Goal: Transaction & Acquisition: Book appointment/travel/reservation

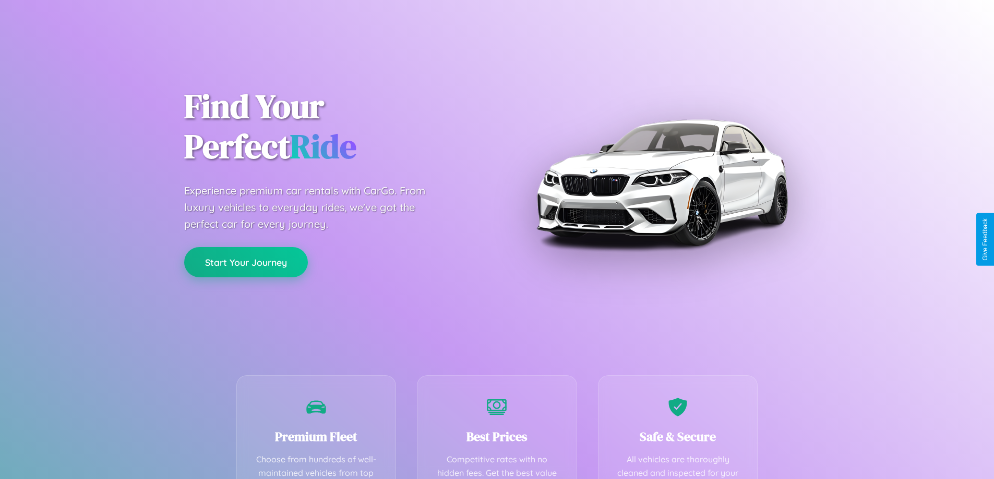
click at [246, 263] on button "Start Your Journey" at bounding box center [246, 262] width 124 height 30
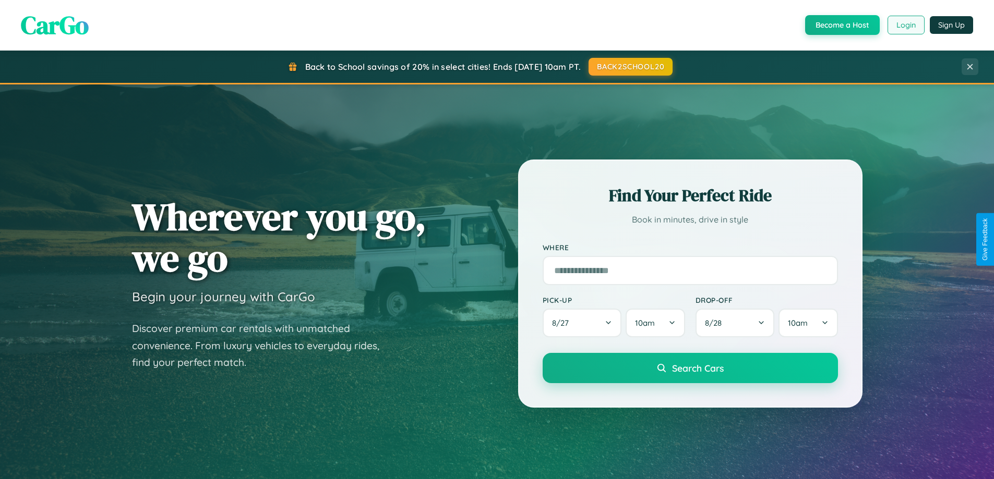
click at [905, 25] on button "Login" at bounding box center [905, 25] width 37 height 19
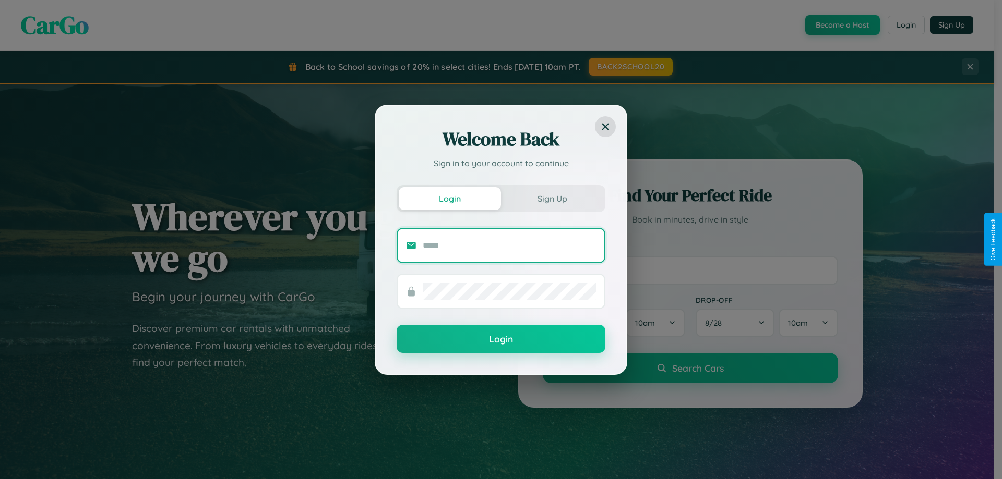
click at [509, 245] on input "text" at bounding box center [509, 245] width 173 height 17
type input "**********"
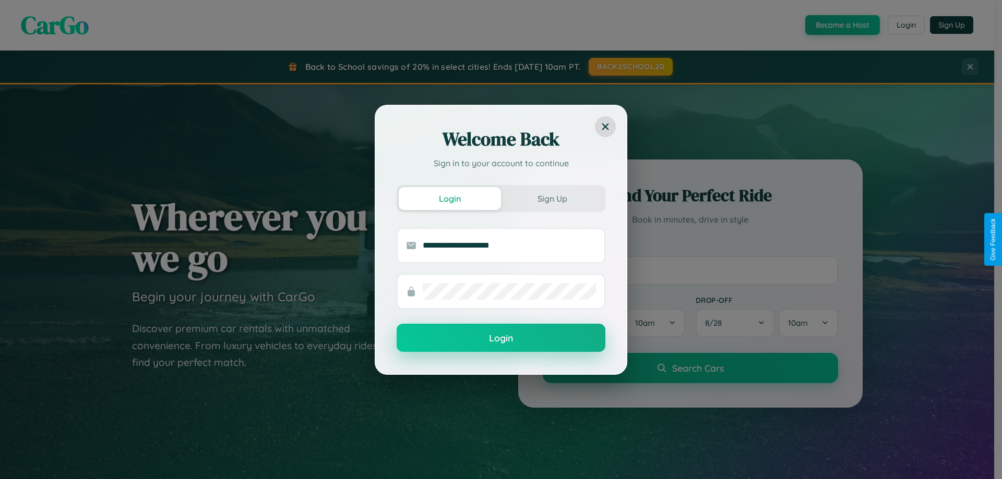
click at [501, 339] on button "Login" at bounding box center [500, 338] width 209 height 28
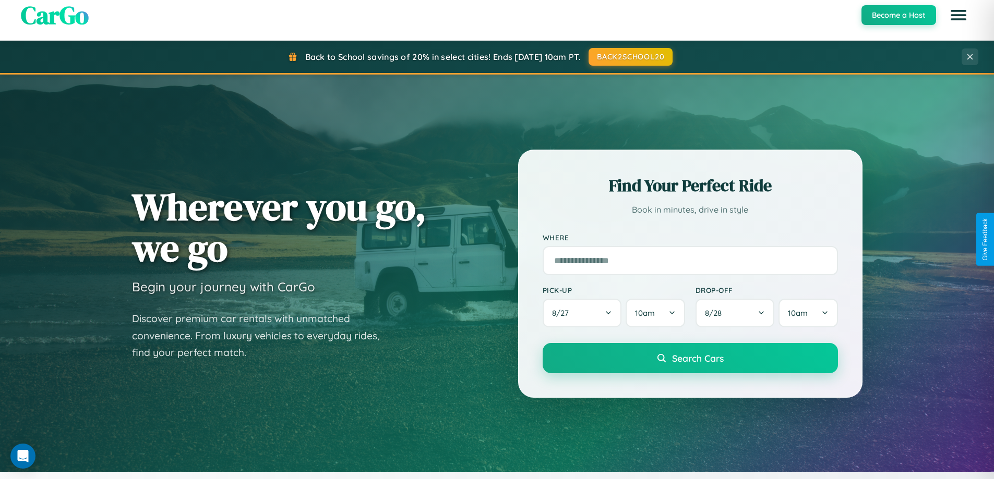
scroll to position [31, 0]
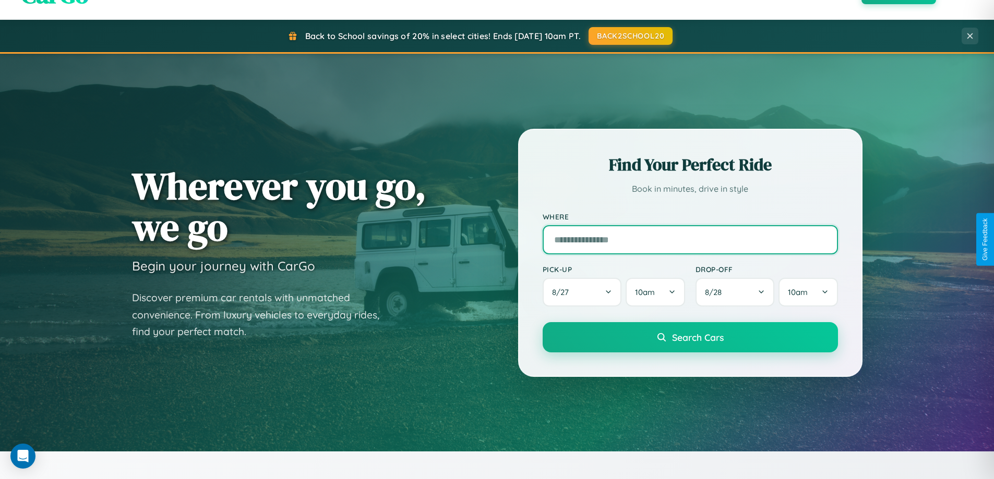
click at [690, 239] on input "text" at bounding box center [689, 239] width 295 height 29
type input "*****"
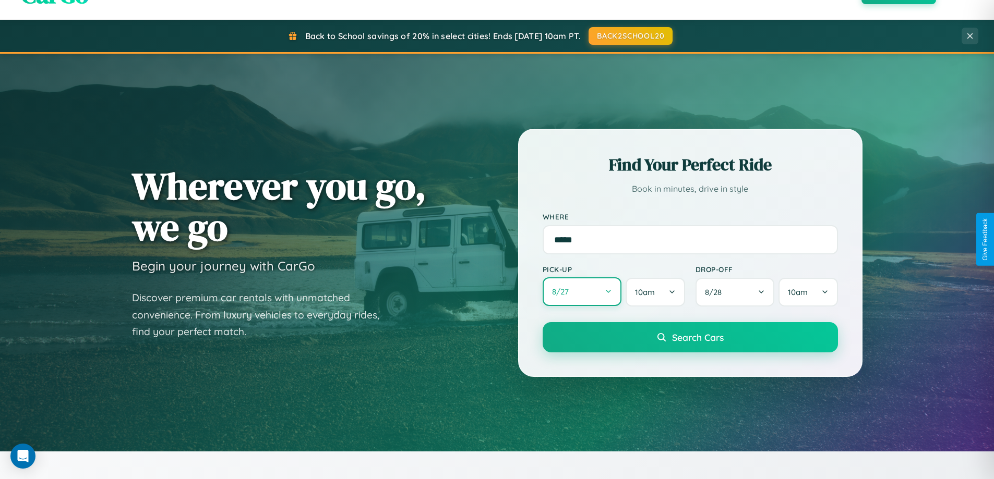
click at [582, 293] on button "8 / 27" at bounding box center [581, 292] width 79 height 29
select select "*"
select select "****"
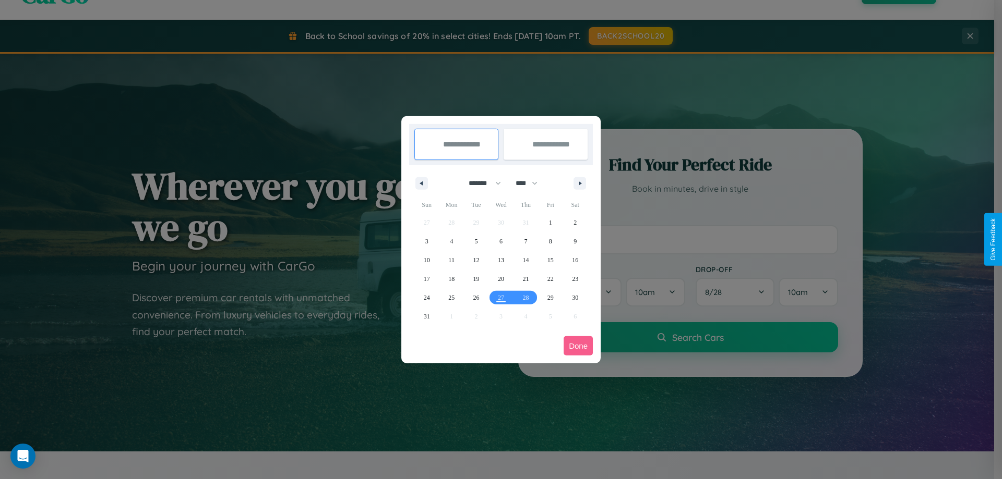
click at [480, 183] on select "******* ******** ***** ***** *** **** **** ****** ********* ******* ******** **…" at bounding box center [483, 183] width 44 height 17
select select "*"
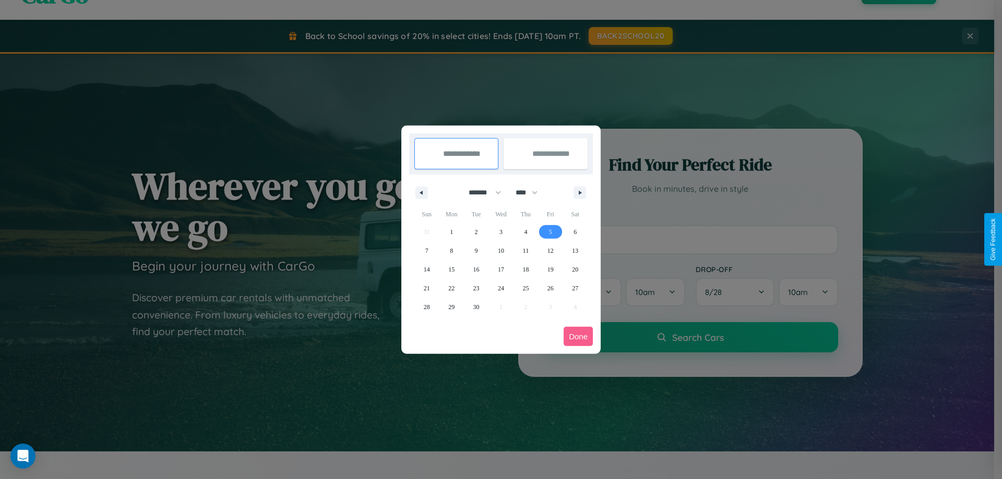
click at [550, 232] on span "5" at bounding box center [550, 232] width 3 height 19
type input "**********"
click at [575, 232] on span "6" at bounding box center [574, 232] width 3 height 19
type input "**********"
click at [578, 336] on button "Done" at bounding box center [577, 336] width 29 height 19
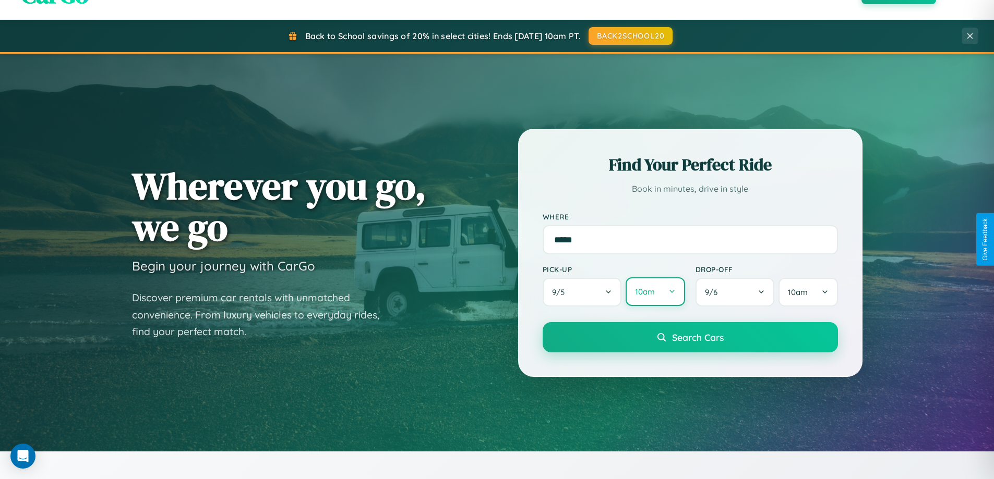
click at [655, 292] on button "10am" at bounding box center [654, 292] width 59 height 29
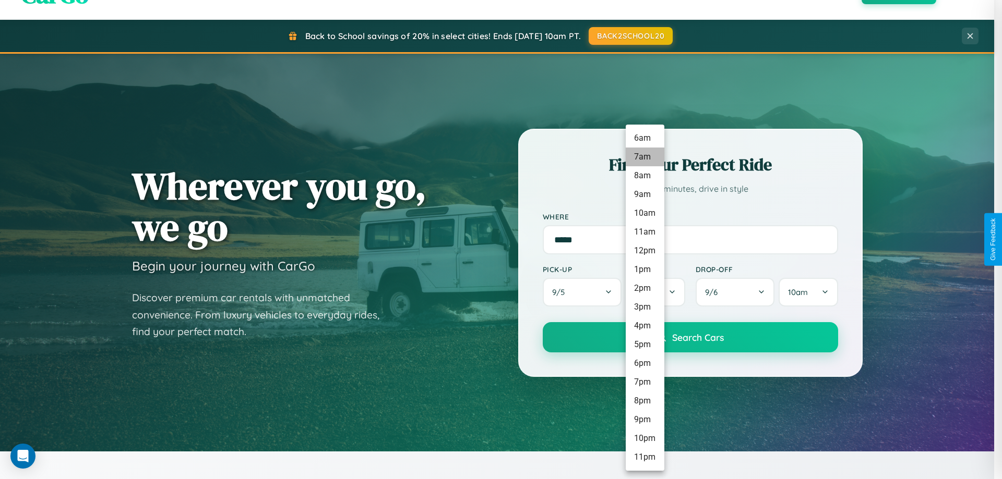
click at [644, 157] on li "7am" at bounding box center [644, 157] width 39 height 19
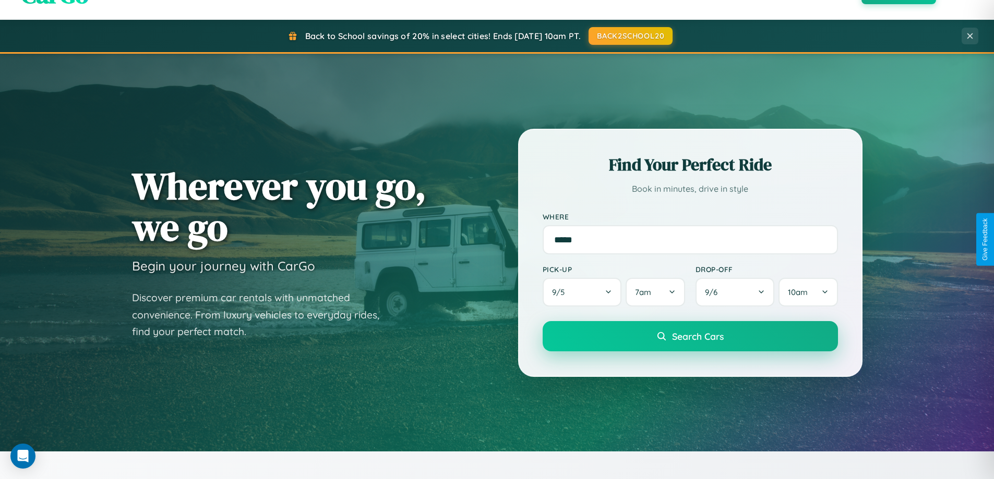
click at [690, 337] on span "Search Cars" at bounding box center [698, 336] width 52 height 11
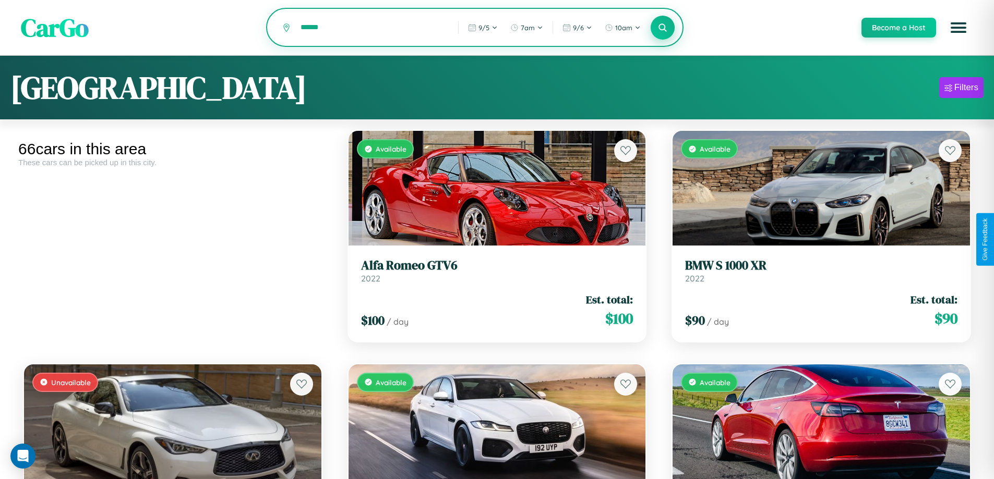
type input "******"
click at [662, 28] on icon at bounding box center [663, 27] width 10 height 10
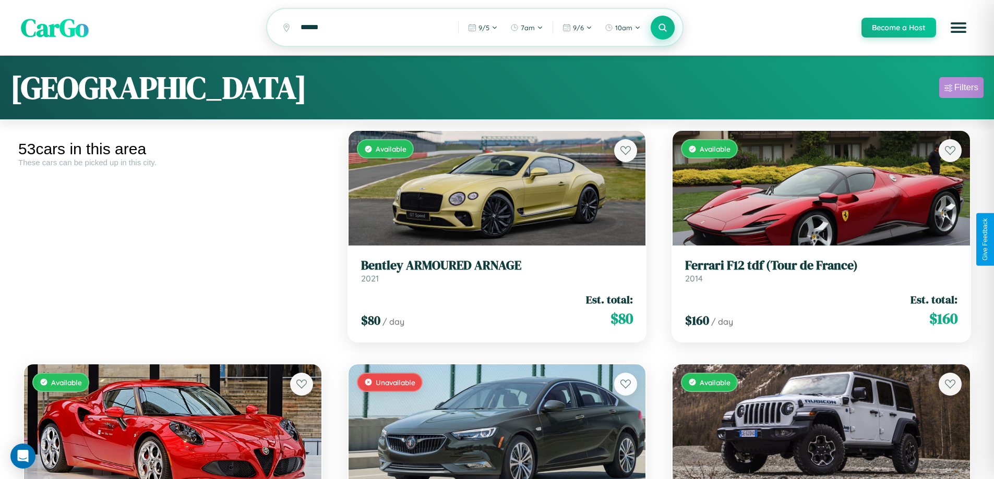
click at [961, 89] on div "Filters" at bounding box center [966, 87] width 24 height 10
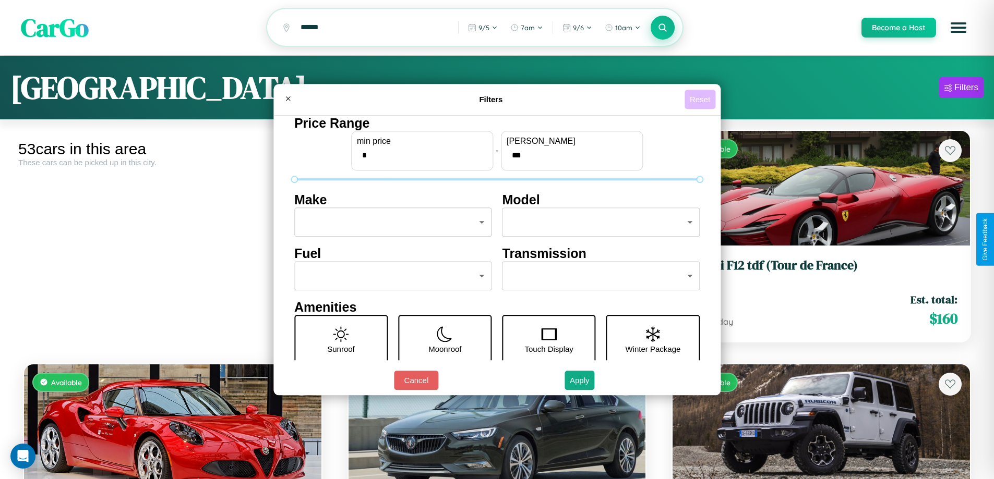
click at [701, 99] on button "Reset" at bounding box center [699, 99] width 31 height 19
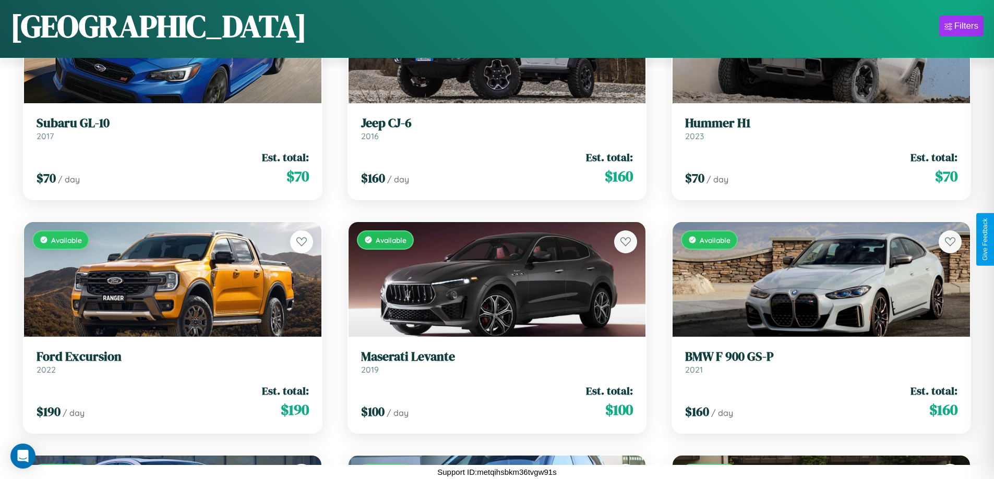
scroll to position [3818, 0]
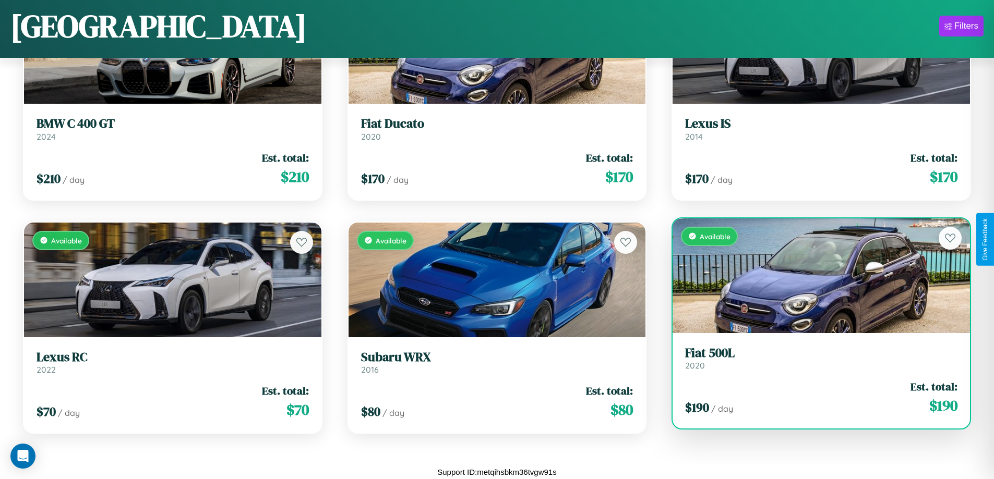
click at [814, 362] on link "Fiat 500L 2020" at bounding box center [821, 359] width 272 height 26
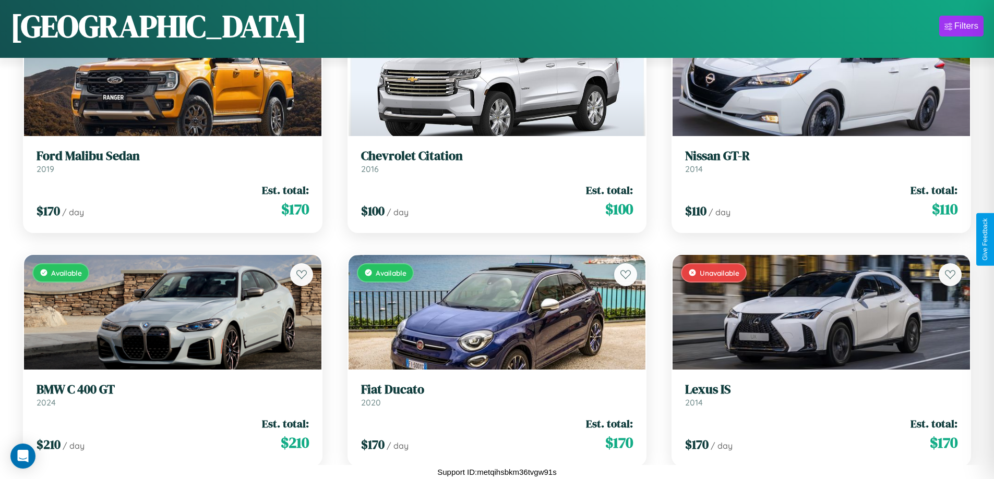
scroll to position [2249, 0]
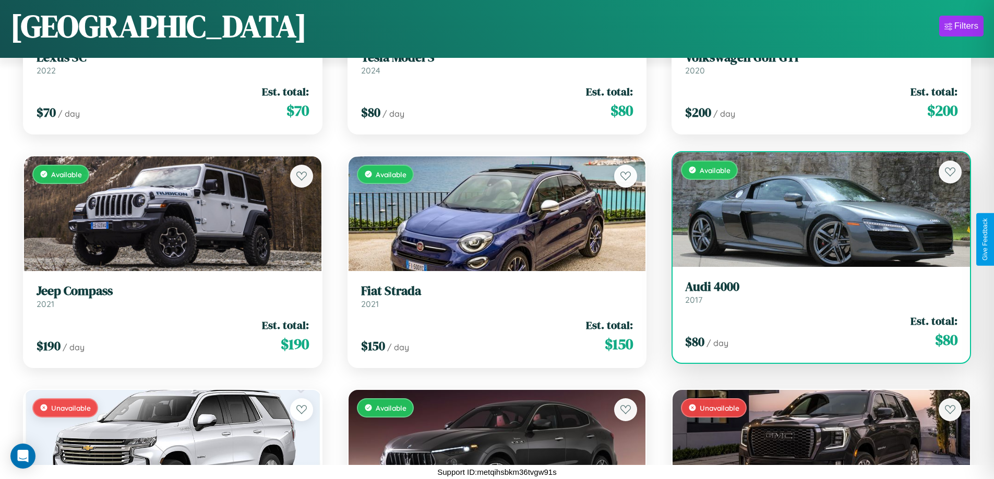
click at [814, 296] on link "Audi 4000 2017" at bounding box center [821, 293] width 272 height 26
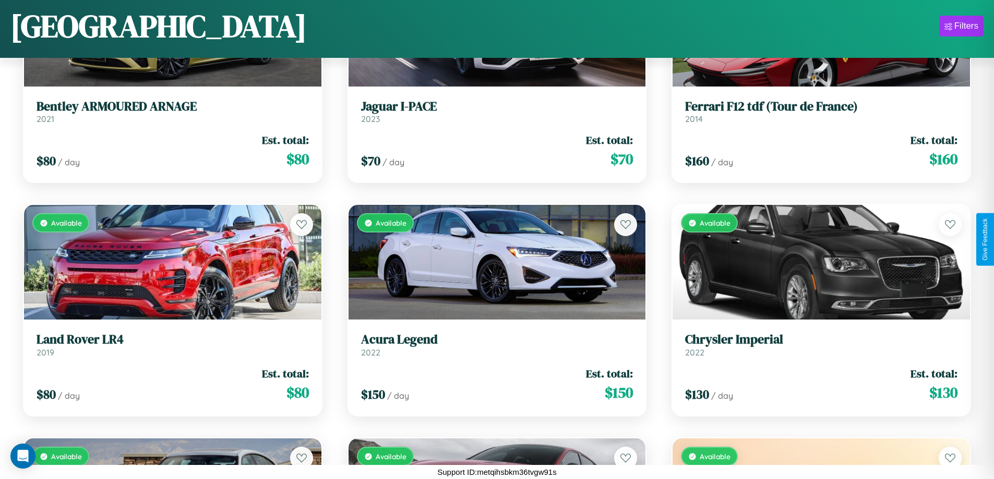
scroll to position [3183, 0]
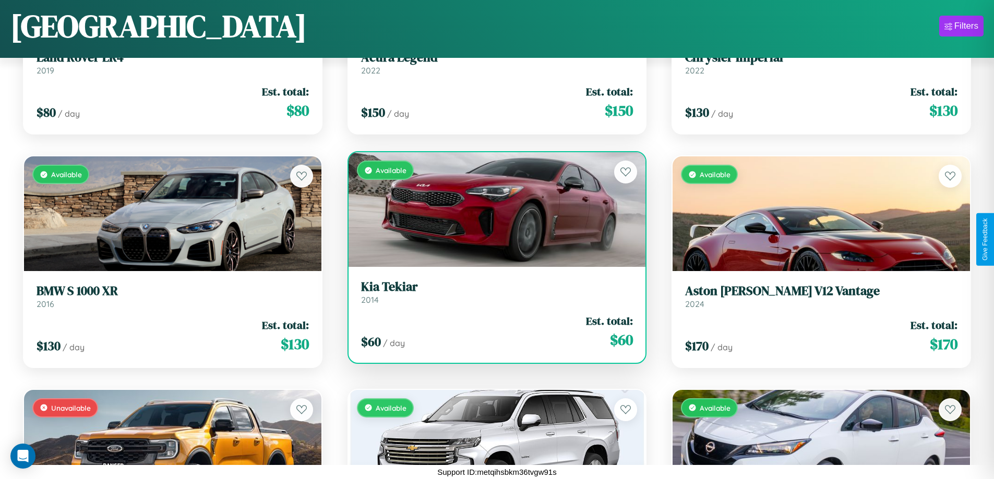
click at [492, 292] on h3 "Kia Tekiar" at bounding box center [497, 287] width 272 height 15
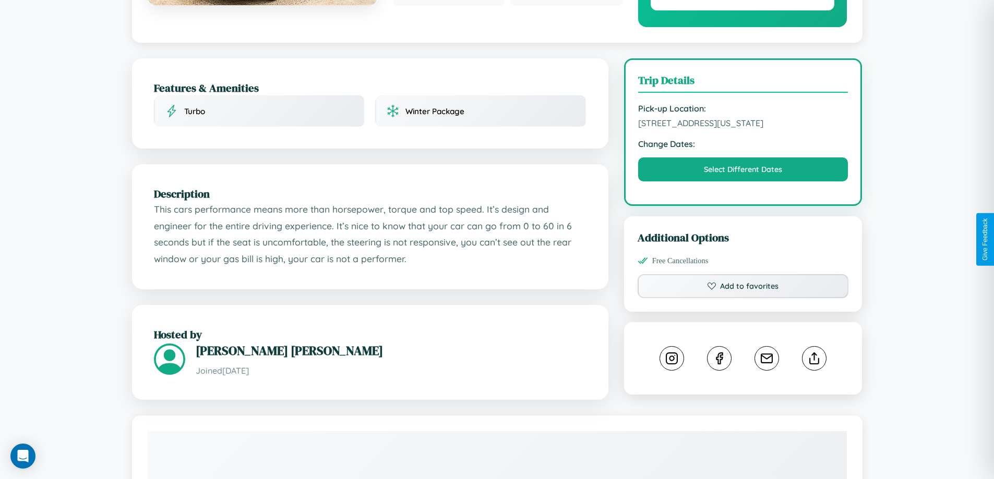
scroll to position [353, 0]
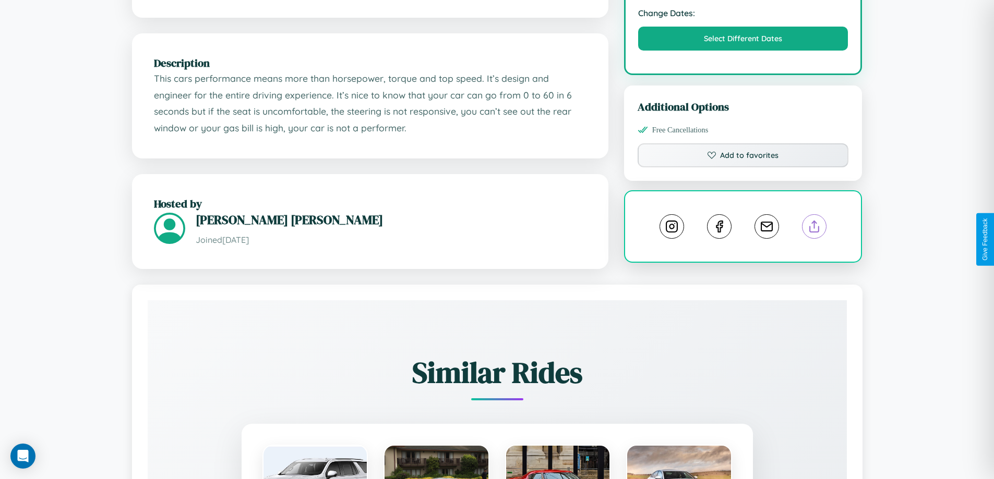
click at [814, 228] on line at bounding box center [814, 224] width 0 height 7
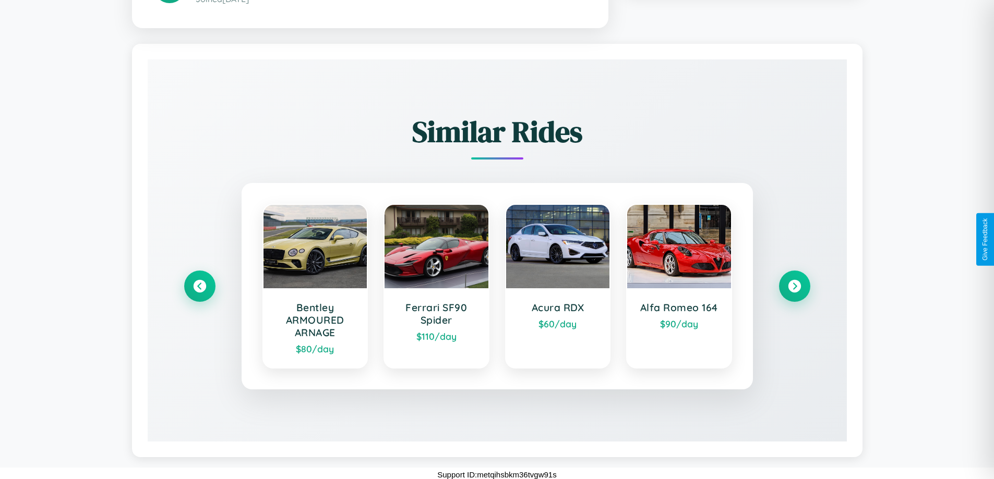
scroll to position [640, 0]
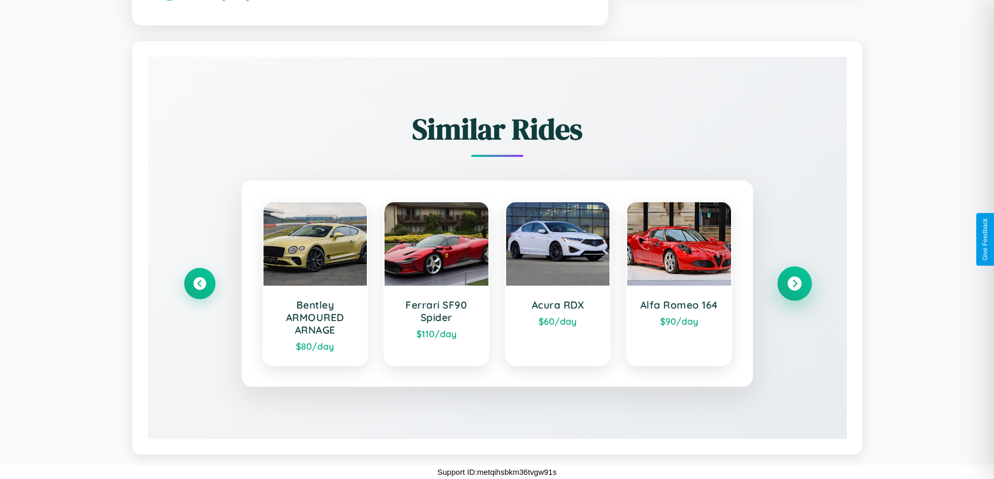
click at [794, 284] on icon at bounding box center [794, 284] width 14 height 14
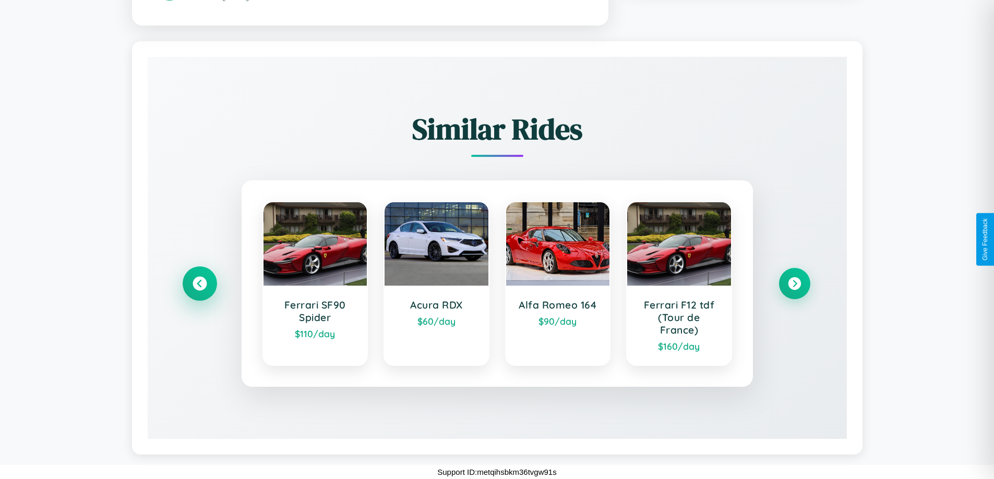
click at [199, 284] on icon at bounding box center [199, 284] width 14 height 14
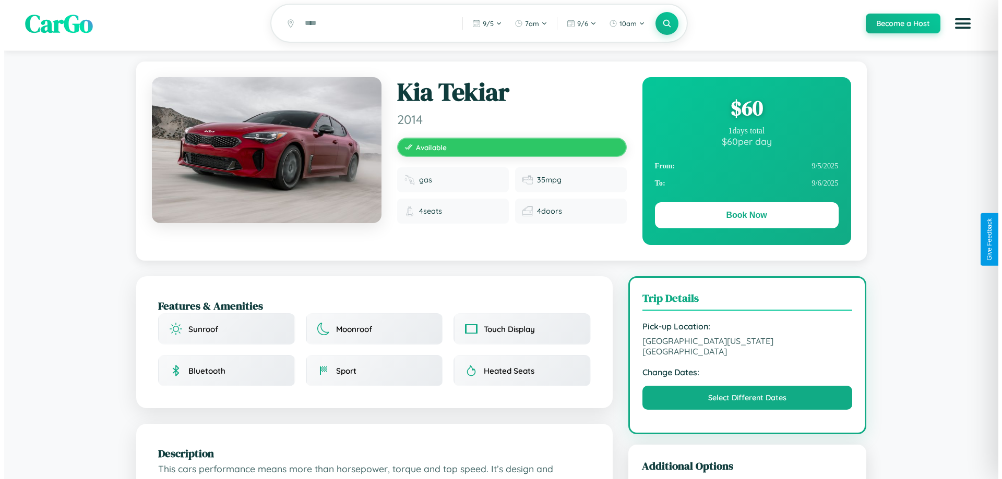
scroll to position [0, 0]
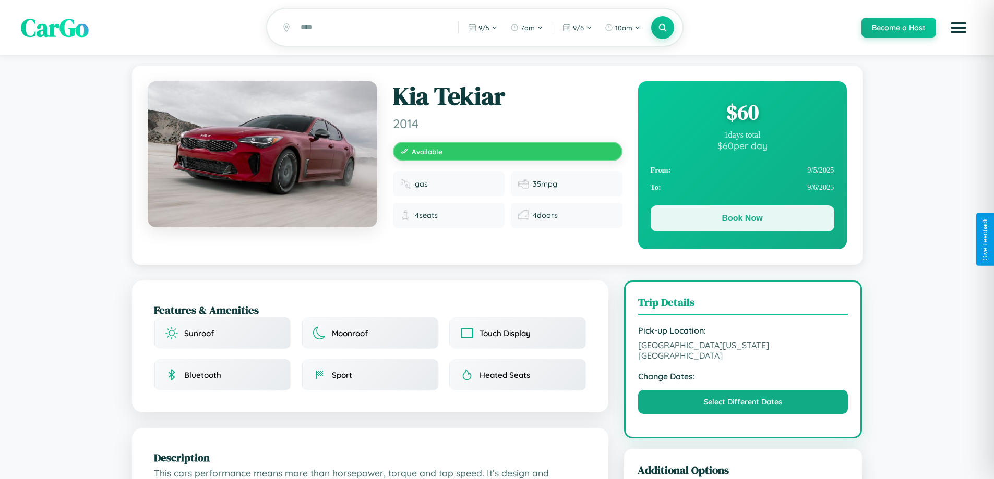
click at [742, 220] on button "Book Now" at bounding box center [742, 219] width 184 height 26
